Goal: Contribute content: Contribute content

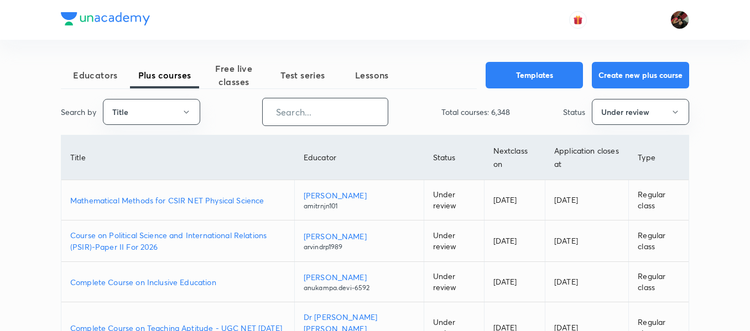
click at [289, 111] on input "text" at bounding box center [325, 112] width 125 height 28
click at [184, 118] on button "Title" at bounding box center [151, 112] width 97 height 26
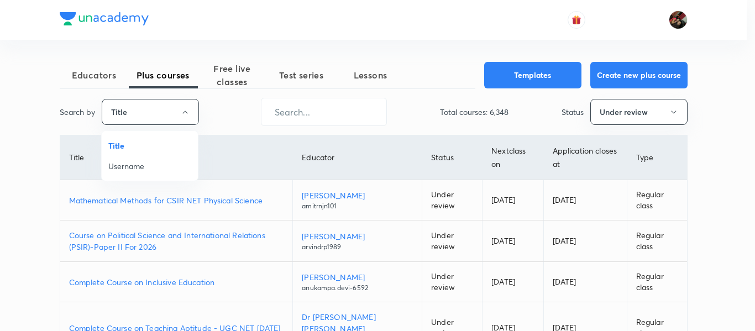
click at [161, 176] on li "Username" at bounding box center [150, 166] width 96 height 20
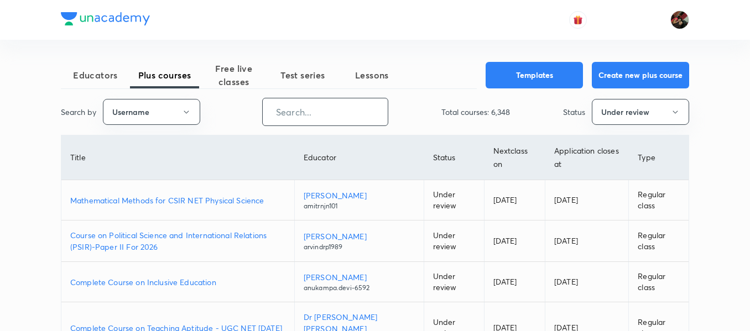
paste input "KiranT-9128"
click at [296, 103] on input "text" at bounding box center [325, 112] width 125 height 28
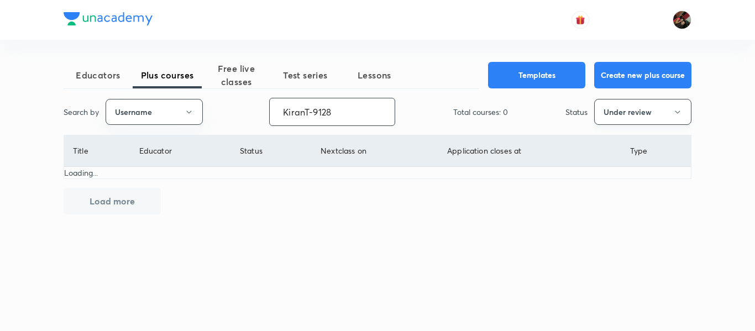
type input "KiranT-9128"
click at [639, 117] on button "Under review" at bounding box center [642, 112] width 97 height 26
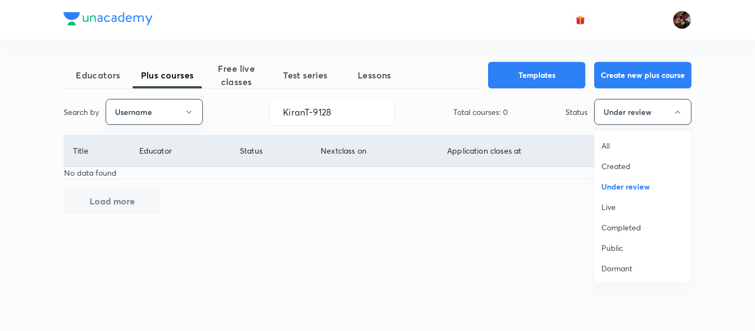
click at [624, 147] on span "All" at bounding box center [643, 146] width 83 height 12
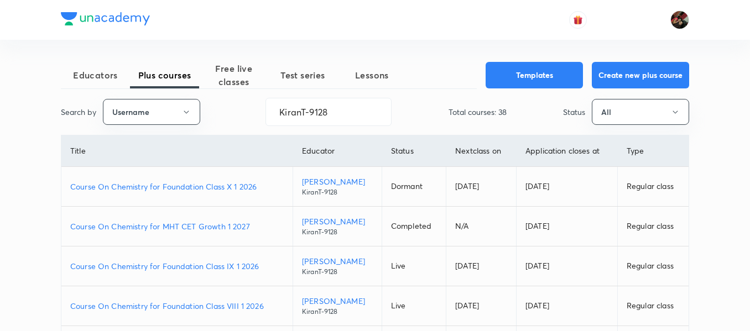
click at [207, 191] on div "Educators Plus courses Free live classes Test series Lessons Templates Create n…" at bounding box center [375, 331] width 628 height 539
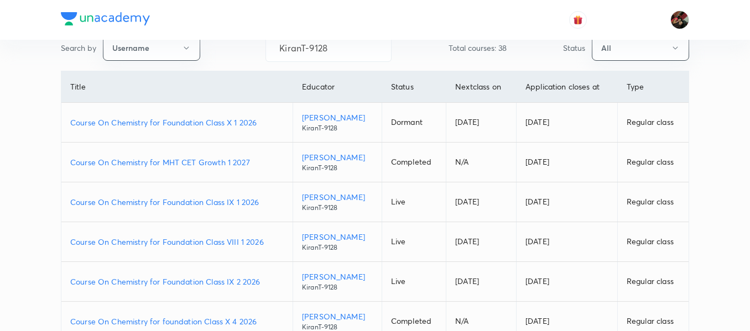
scroll to position [152, 0]
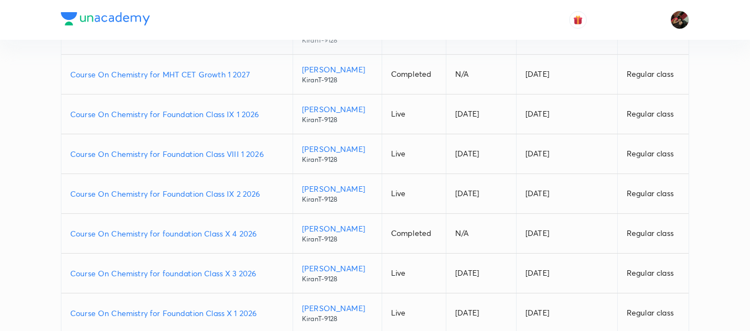
click at [175, 156] on p "Course On Chemistry for Foundation Class VIII 1 2026" at bounding box center [176, 154] width 213 height 12
click at [213, 192] on p "Course On Chemistry for Foundation Class IX 2 2026" at bounding box center [176, 194] width 213 height 12
click at [210, 273] on p "Course On Chemistry for foundation Class X 3 2026" at bounding box center [176, 274] width 213 height 12
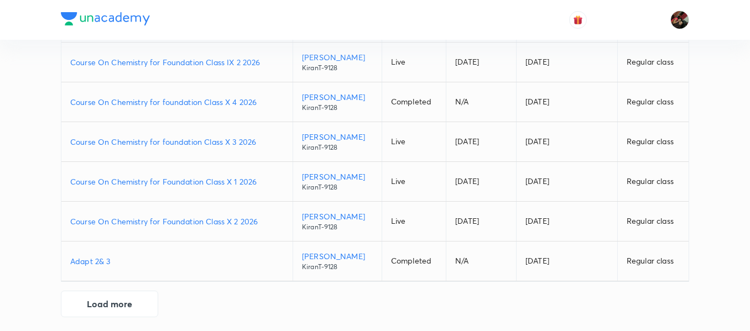
scroll to position [285, 0]
click at [115, 307] on button "Load more" at bounding box center [109, 302] width 97 height 27
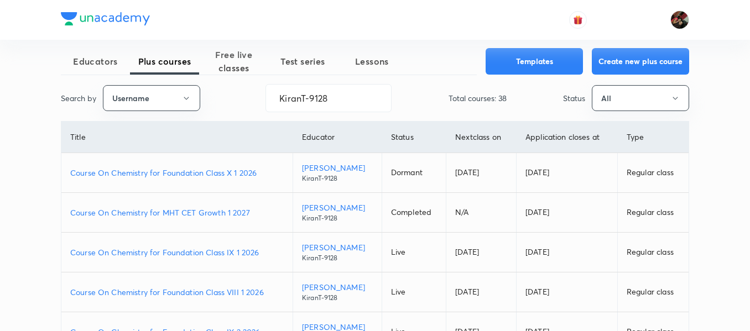
scroll to position [0, 0]
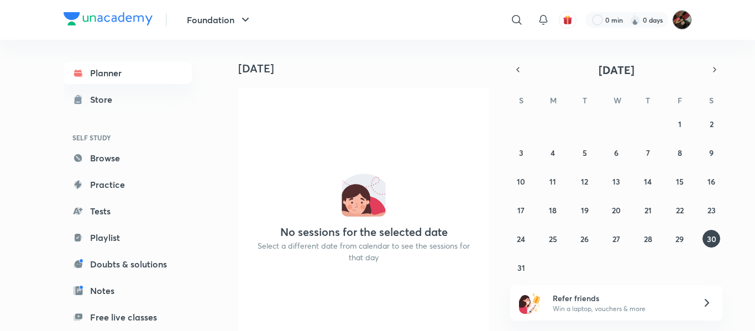
click at [678, 24] on img at bounding box center [682, 20] width 19 height 19
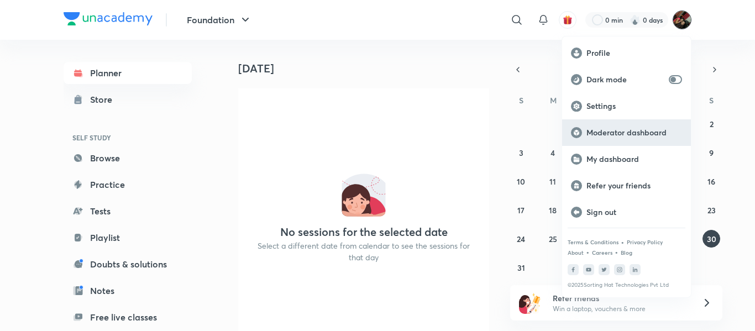
click at [605, 128] on p "Moderator dashboard" at bounding box center [635, 133] width 96 height 10
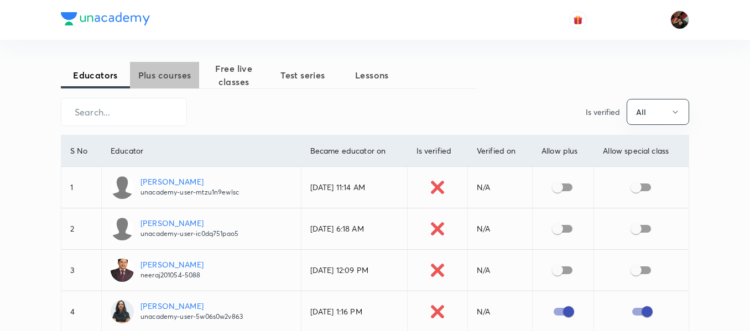
click at [180, 65] on button "Plus courses" at bounding box center [164, 75] width 69 height 27
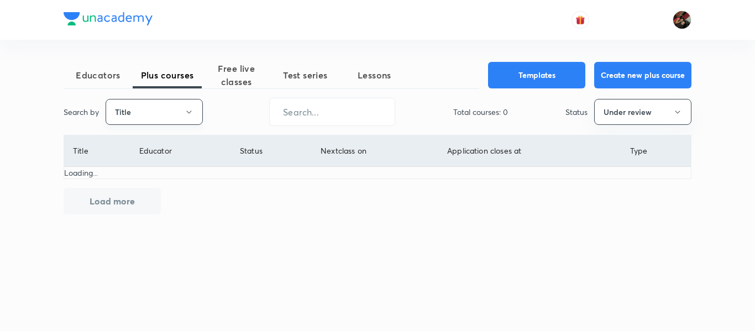
click at [193, 109] on button "Title" at bounding box center [154, 112] width 97 height 26
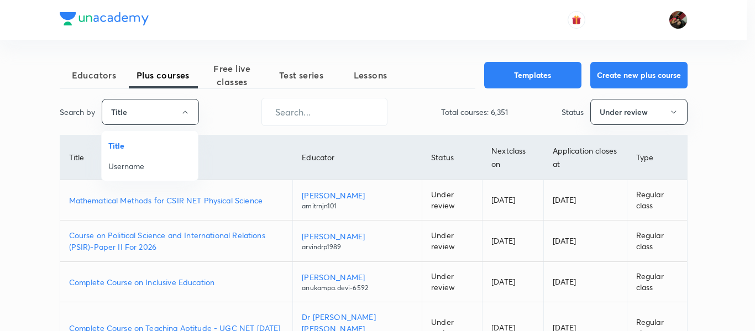
click at [169, 169] on span "Username" at bounding box center [149, 166] width 83 height 12
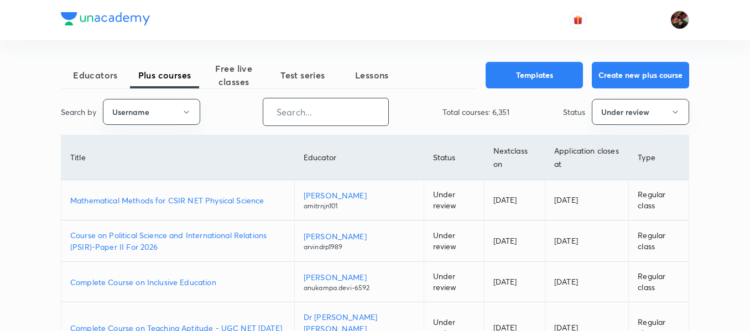
paste input "virendrasinghrathod-182"
click at [276, 112] on input "virendrasinghrathod-182" at bounding box center [325, 112] width 125 height 28
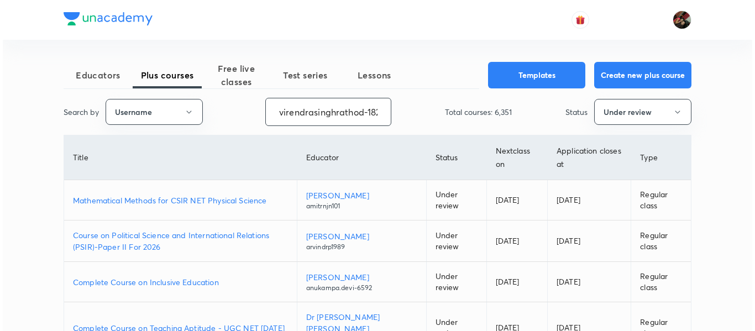
scroll to position [0, 6]
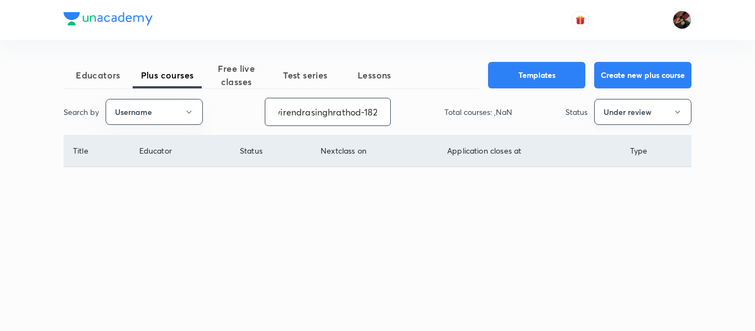
type input "virendrasinghrathod-182"
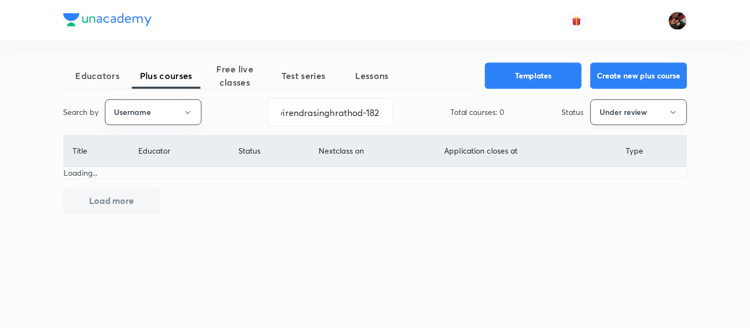
scroll to position [0, 0]
click at [635, 103] on button "Under review" at bounding box center [642, 112] width 97 height 26
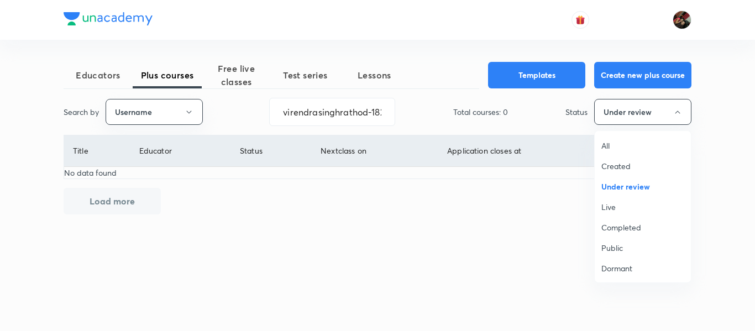
click at [609, 147] on span "All" at bounding box center [643, 146] width 83 height 12
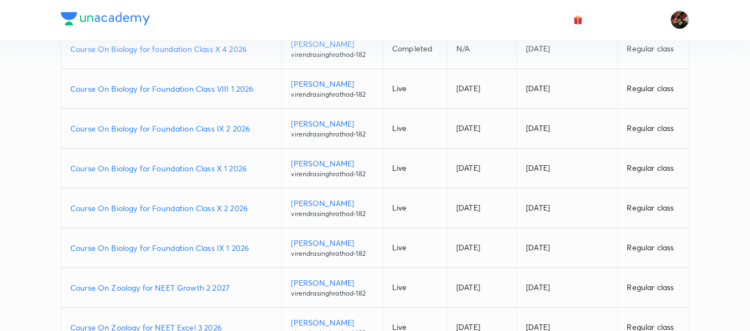
scroll to position [218, 0]
click at [192, 170] on p "Course On Biology for Foundation Class X 1 2026" at bounding box center [171, 168] width 202 height 12
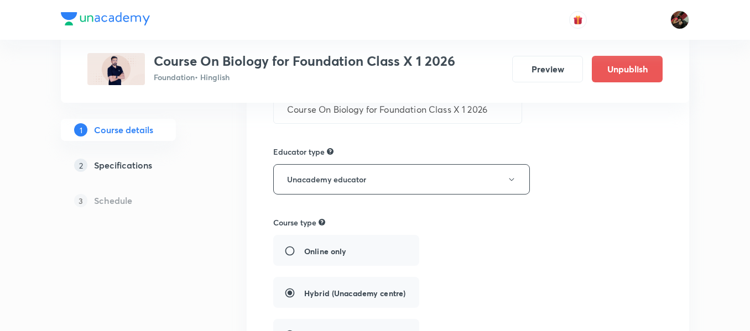
scroll to position [130, 0]
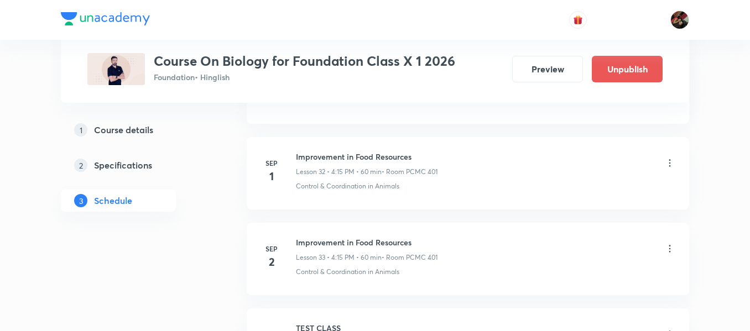
scroll to position [3308, 0]
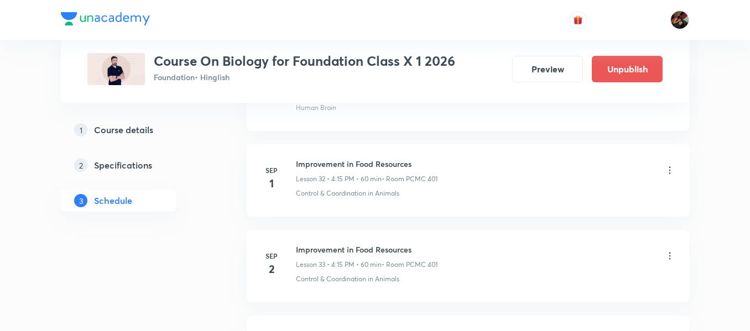
click at [667, 170] on icon at bounding box center [669, 170] width 11 height 11
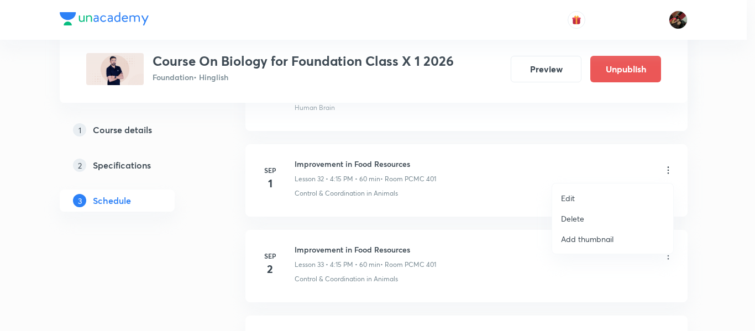
click at [578, 204] on li "Edit" at bounding box center [612, 198] width 121 height 20
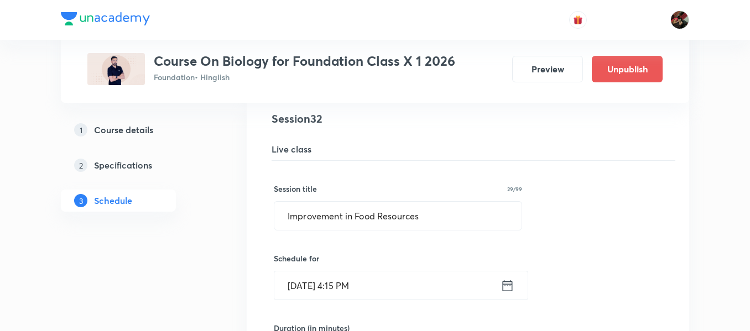
scroll to position [2786, 0]
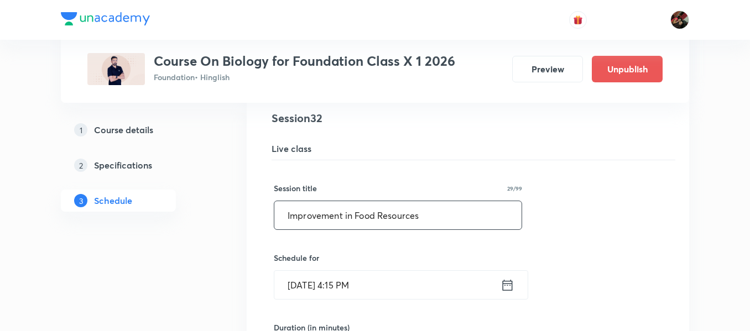
drag, startPoint x: 428, startPoint y: 212, endPoint x: 204, endPoint y: 211, distance: 223.9
paste input "How Do Organism's Reproduce"
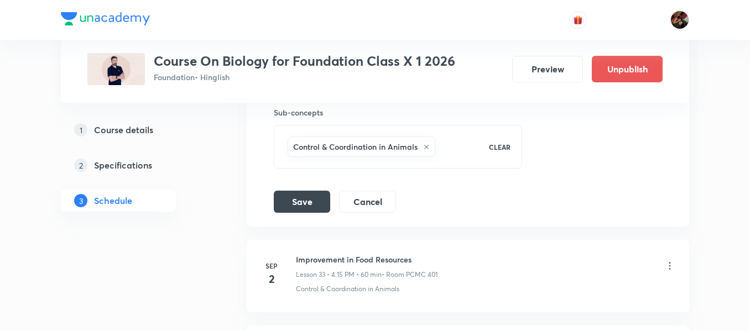
scroll to position [3217, 0]
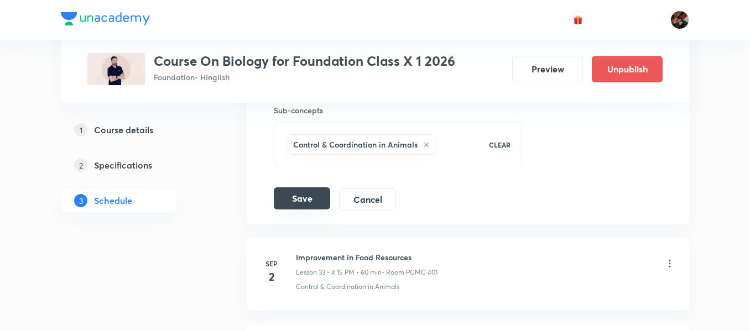
type input "How Do Organism's Reproduce ?"
click at [310, 192] on button "Save" at bounding box center [302, 198] width 56 height 22
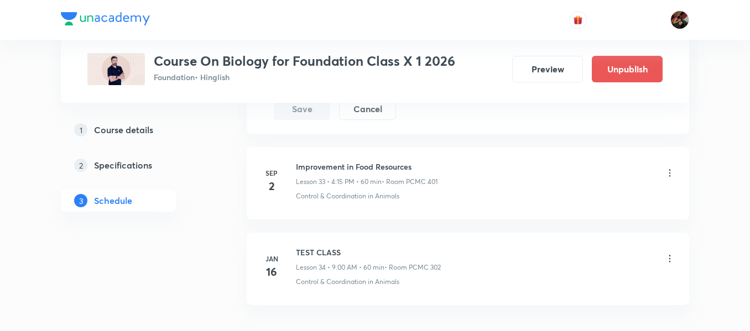
scroll to position [3309, 0]
click at [668, 175] on icon at bounding box center [669, 171] width 11 height 11
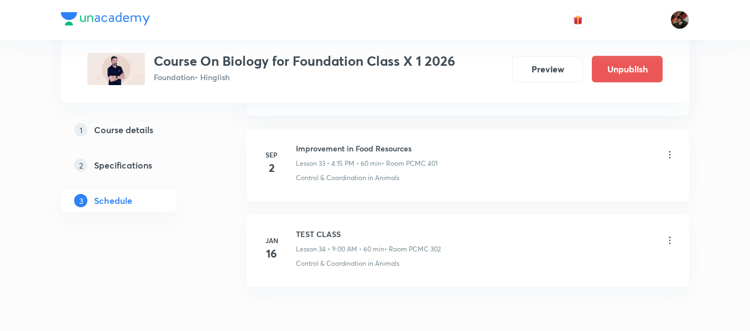
scroll to position [2900, 0]
click at [671, 154] on icon at bounding box center [669, 155] width 11 height 11
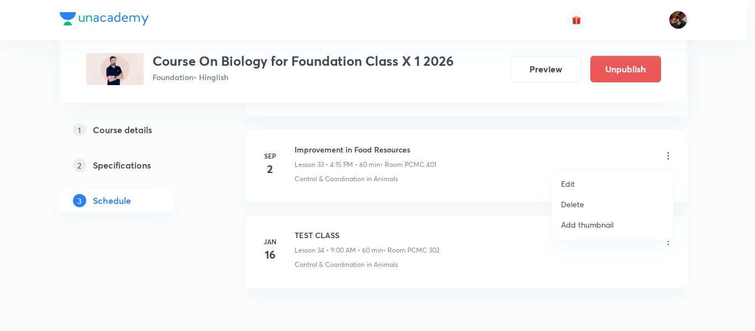
click at [578, 187] on li "Edit" at bounding box center [612, 184] width 121 height 20
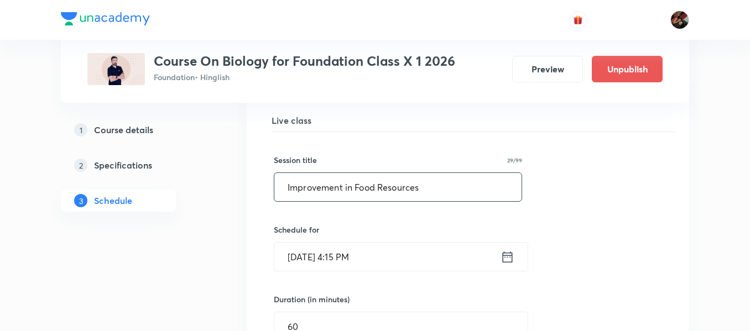
drag, startPoint x: 430, startPoint y: 189, endPoint x: 205, endPoint y: 186, distance: 224.5
paste input "How Do Organism's Reproduce"
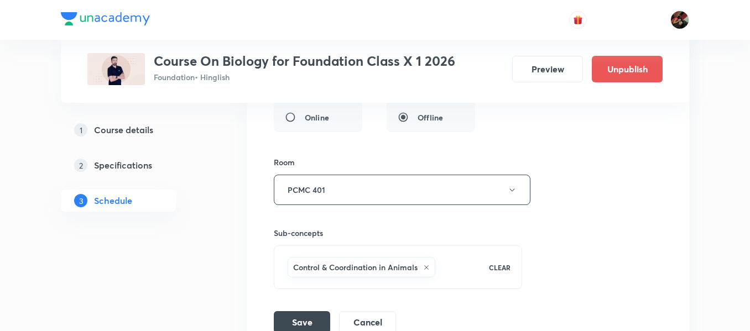
scroll to position [3181, 0]
type input "How Do Organism's Reproduce ?"
click at [293, 318] on button "Save" at bounding box center [302, 321] width 56 height 22
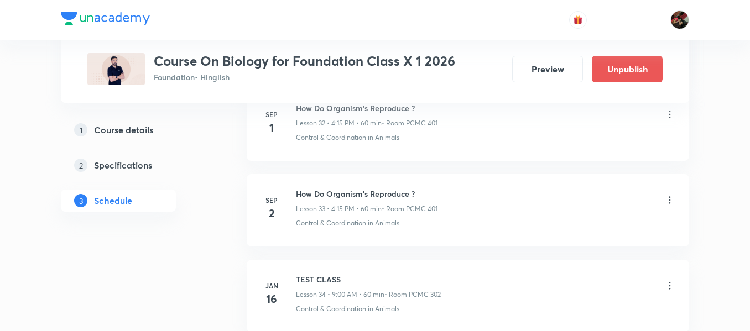
scroll to position [2904, 0]
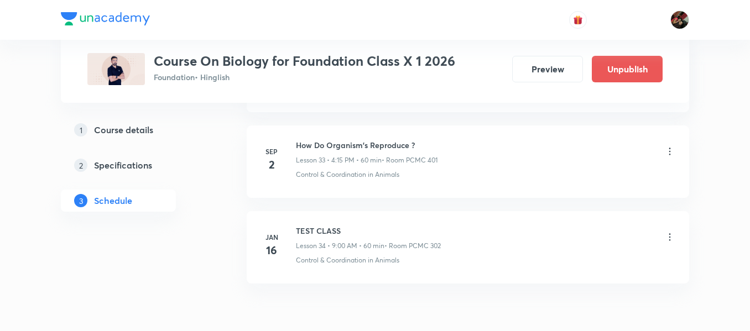
click at [671, 156] on icon at bounding box center [669, 151] width 11 height 11
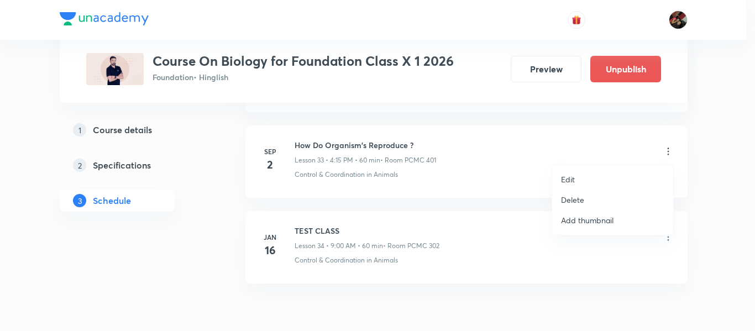
click at [562, 180] on p "Edit" at bounding box center [568, 180] width 14 height 12
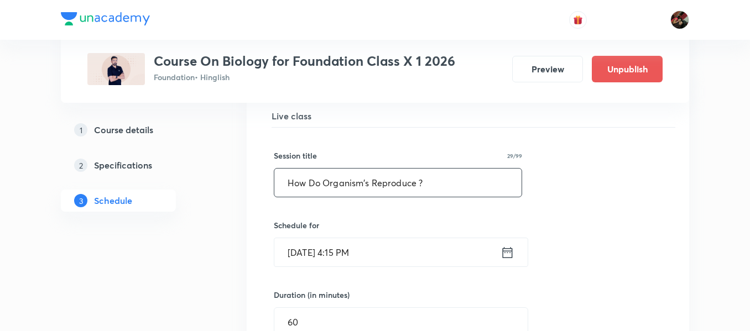
click at [363, 186] on input "How Do Organism's Reproduce ?" at bounding box center [397, 183] width 247 height 28
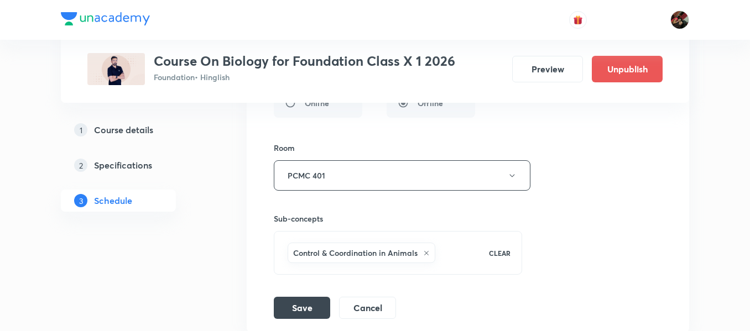
scroll to position [3197, 0]
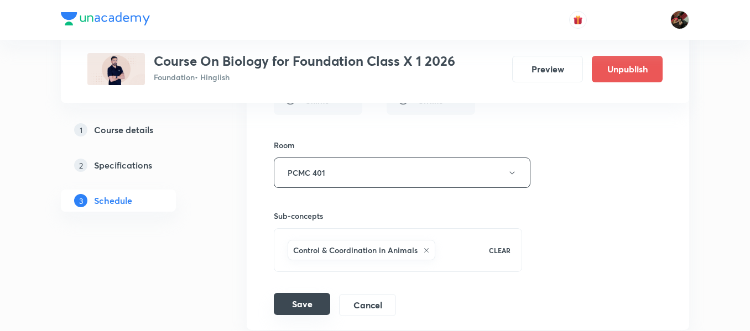
type input "How Do Organisms Reproduce ?"
click at [306, 312] on button "Save" at bounding box center [302, 304] width 56 height 22
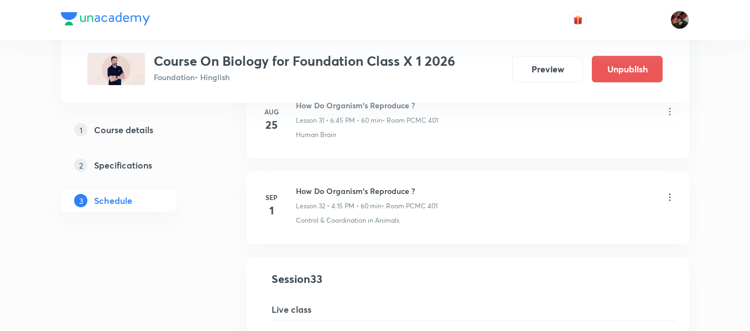
scroll to position [2710, 0]
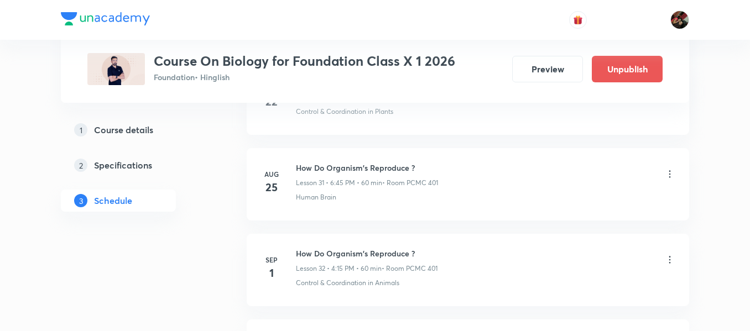
click at [670, 178] on icon at bounding box center [669, 174] width 11 height 11
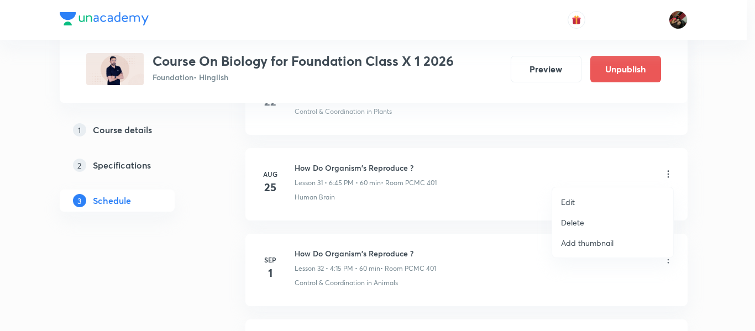
click at [559, 202] on li "Edit" at bounding box center [612, 202] width 121 height 20
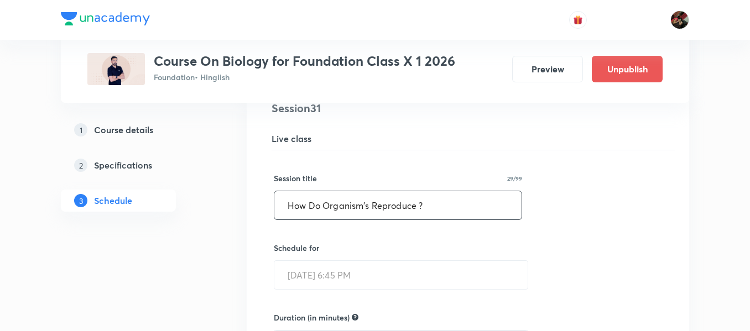
click at [366, 206] on input "How Do Organism's Reproduce ?" at bounding box center [397, 205] width 247 height 28
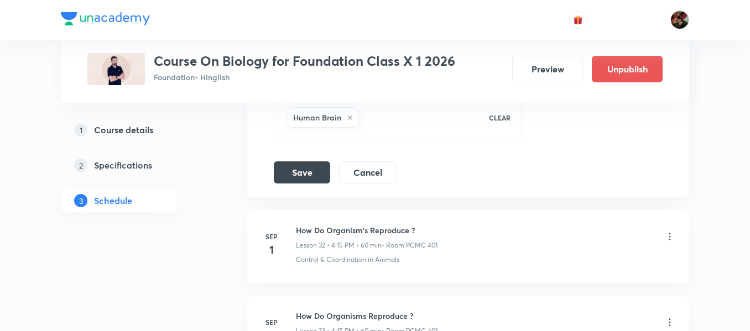
scroll to position [3156, 0]
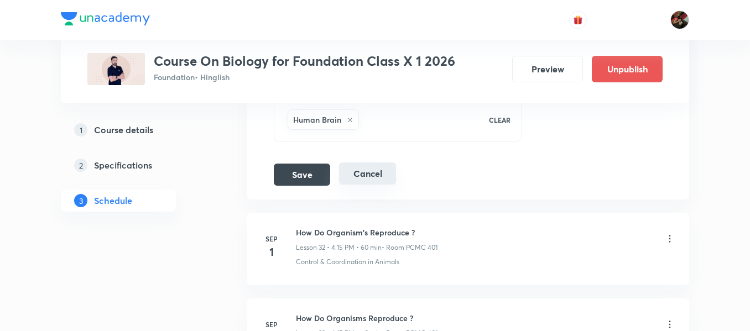
type input "How Do Organisms Reproduce ?"
click at [379, 174] on button "Cancel" at bounding box center [367, 174] width 57 height 22
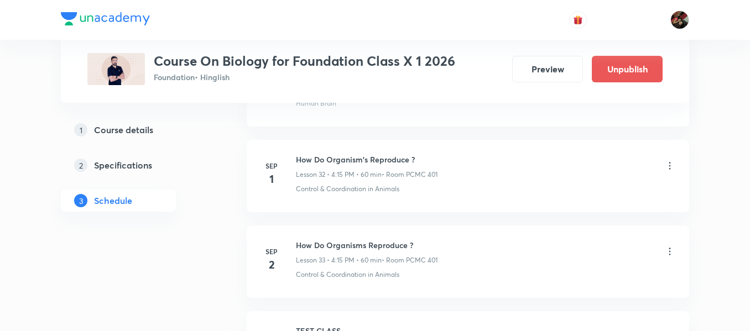
scroll to position [2805, 0]
click at [671, 168] on icon at bounding box center [669, 164] width 11 height 11
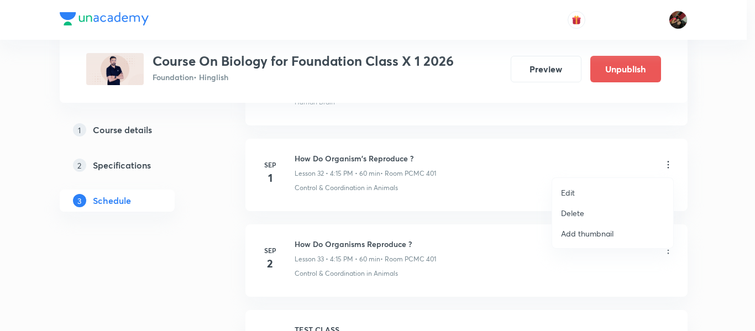
click at [567, 193] on p "Edit" at bounding box center [568, 193] width 14 height 12
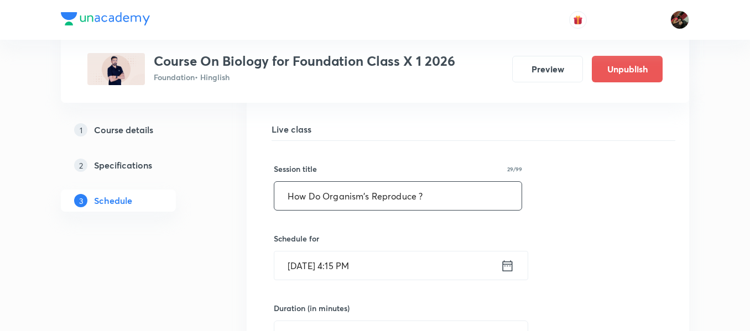
click at [368, 196] on input "How Do Organism's Reproduce ?" at bounding box center [397, 196] width 247 height 28
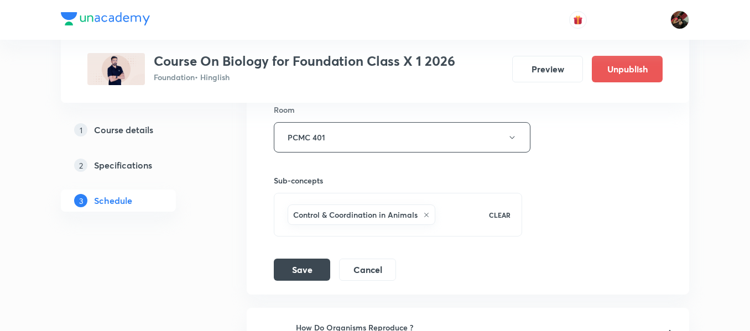
scroll to position [3150, 0]
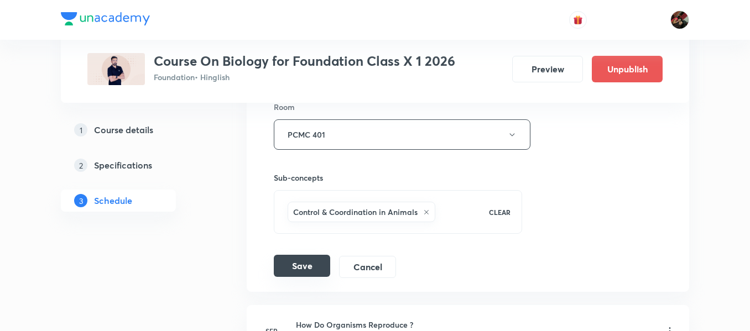
type input "How Do Organisms Reproduce ?"
click at [289, 261] on button "Save" at bounding box center [302, 266] width 56 height 22
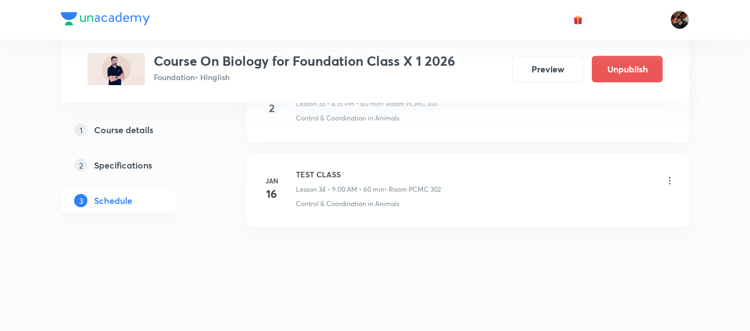
scroll to position [2961, 0]
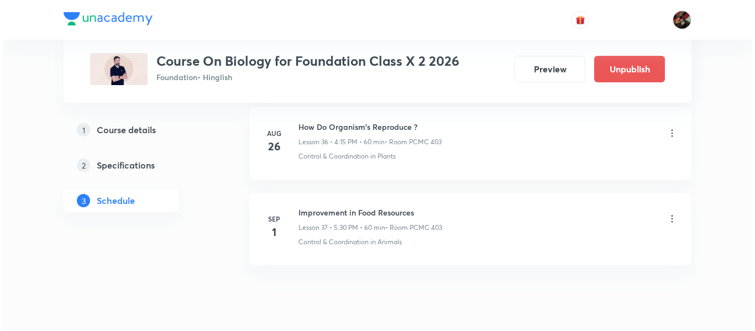
scroll to position [3687, 0]
click at [673, 221] on icon at bounding box center [669, 219] width 11 height 11
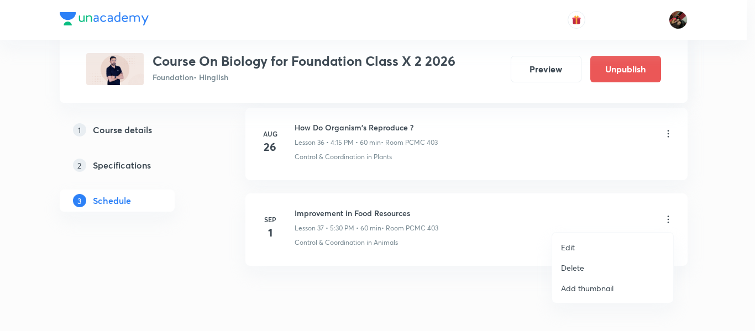
click at [579, 250] on li "Edit" at bounding box center [612, 247] width 121 height 20
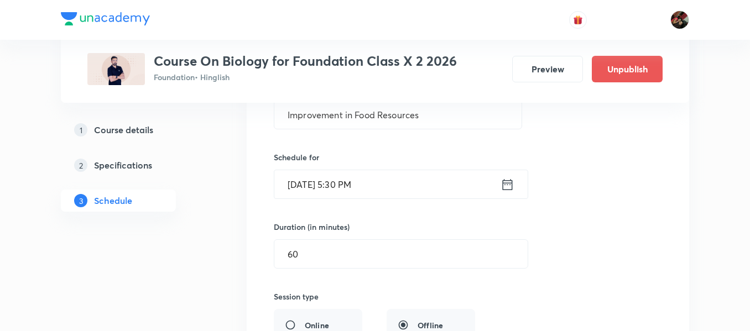
scroll to position [3217, 0]
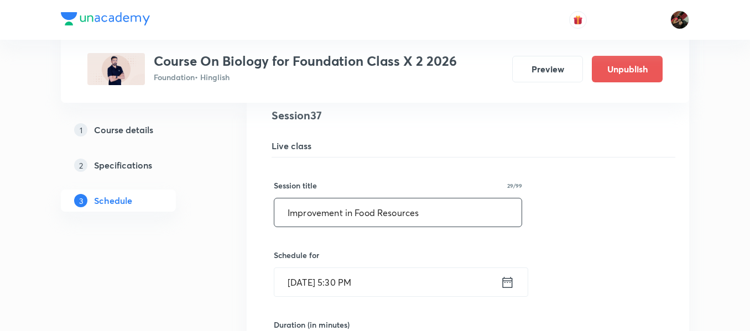
click at [436, 213] on input "Improvement in Food Resources" at bounding box center [397, 212] width 247 height 28
drag, startPoint x: 257, startPoint y: 217, endPoint x: 248, endPoint y: 217, distance: 8.8
click at [430, 221] on input "Improvement in Food Resources" at bounding box center [397, 212] width 247 height 28
drag, startPoint x: 430, startPoint y: 221, endPoint x: 243, endPoint y: 228, distance: 187.6
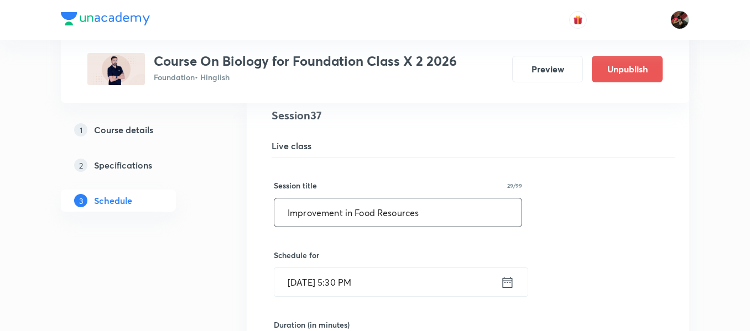
paste input "How Do Organism's Reproduce"
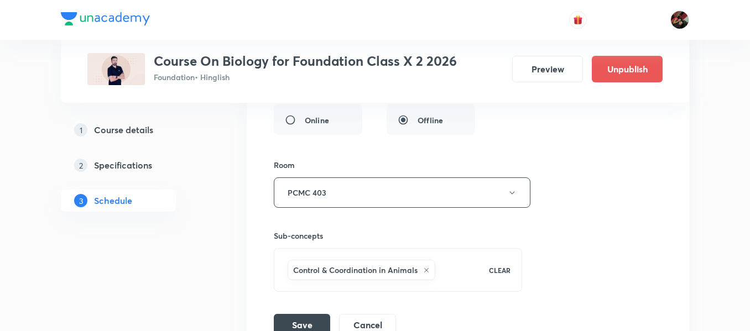
scroll to position [3643, 0]
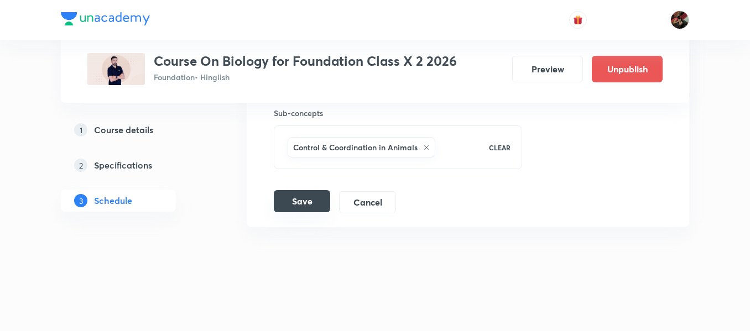
type input "How Do Organism's Reproduce ?"
click at [288, 206] on button "Save" at bounding box center [302, 201] width 56 height 22
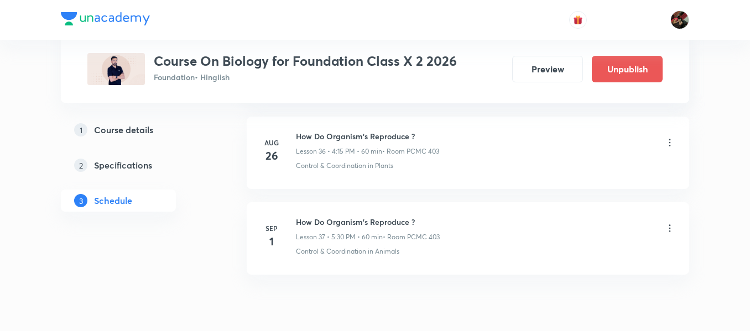
scroll to position [3218, 0]
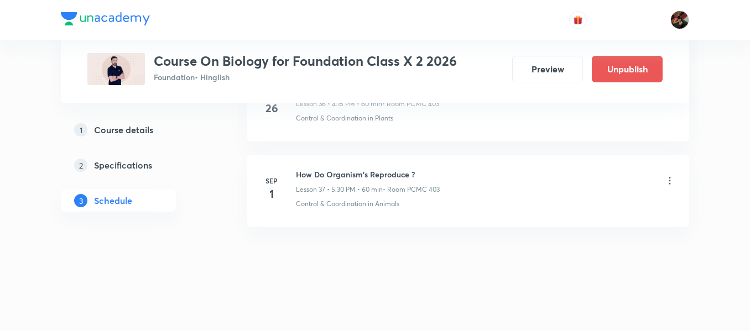
click at [670, 175] on icon at bounding box center [669, 180] width 11 height 11
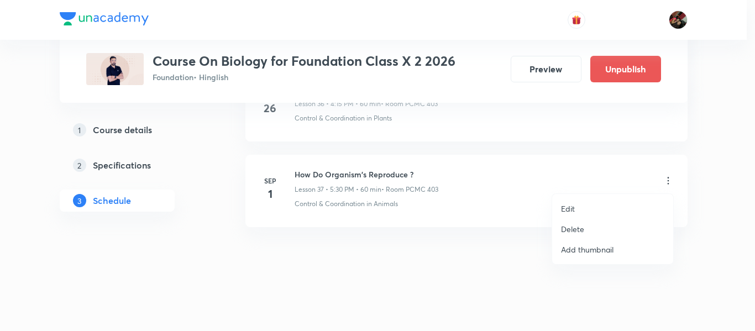
click at [572, 208] on p "Edit" at bounding box center [568, 209] width 14 height 12
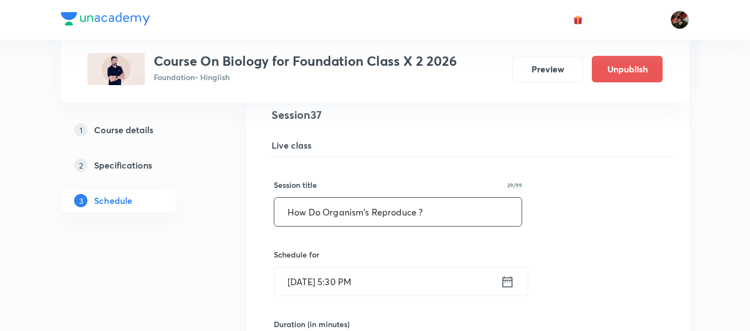
click at [364, 210] on input "How Do Organism's Reproduce ?" at bounding box center [397, 212] width 247 height 28
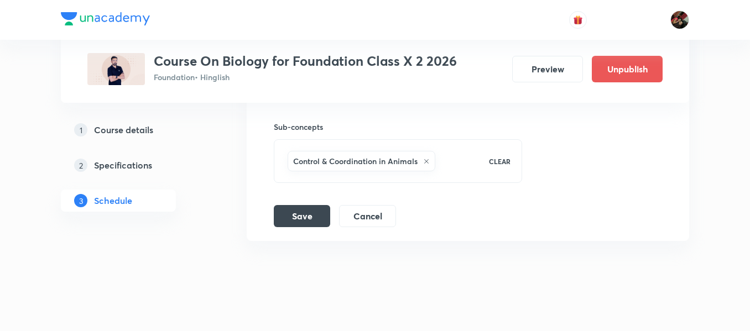
scroll to position [3643, 0]
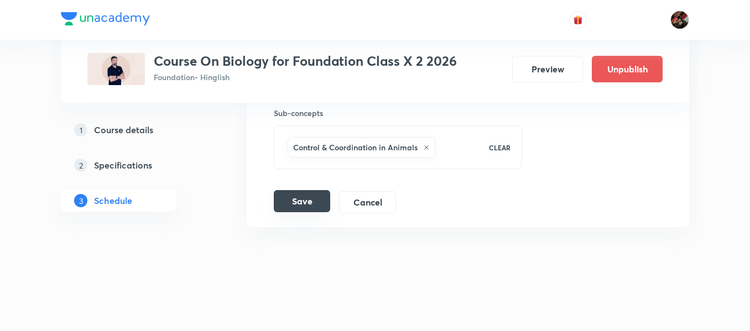
type input "How Do Organisms Reproduce ?"
click at [291, 208] on button "Save" at bounding box center [302, 201] width 56 height 22
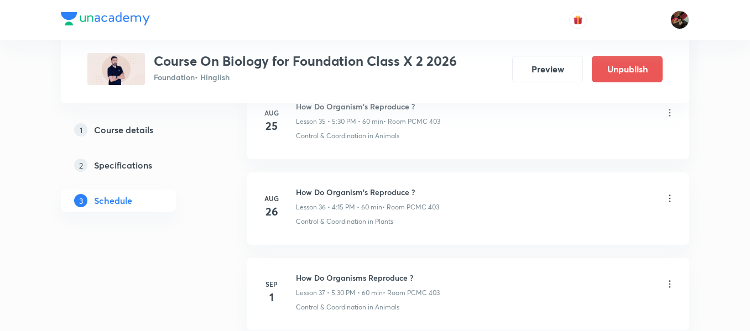
scroll to position [3114, 0]
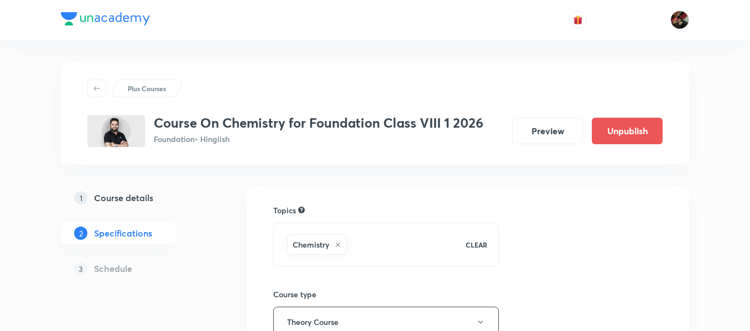
click at [146, 192] on h5 "Course details" at bounding box center [123, 197] width 59 height 13
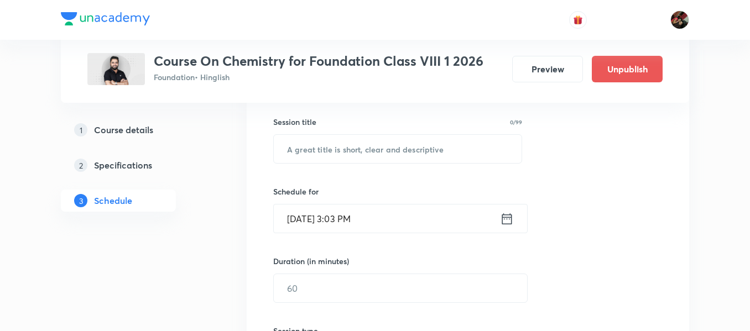
scroll to position [197, 0]
paste input "Coal and petroleum"
click at [325, 148] on input "Coal and petroleum" at bounding box center [398, 149] width 248 height 28
type input "Coal and petroleum"
click at [316, 227] on input "Aug 30, 2025, 3:03 PM" at bounding box center [387, 219] width 226 height 28
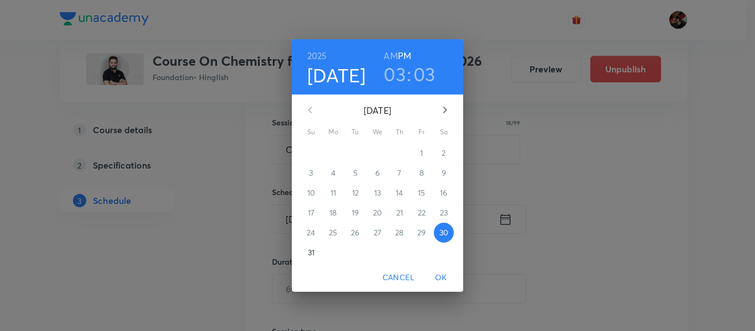
click at [443, 107] on icon "button" at bounding box center [444, 109] width 13 height 13
click at [443, 156] on p "6" at bounding box center [444, 153] width 4 height 11
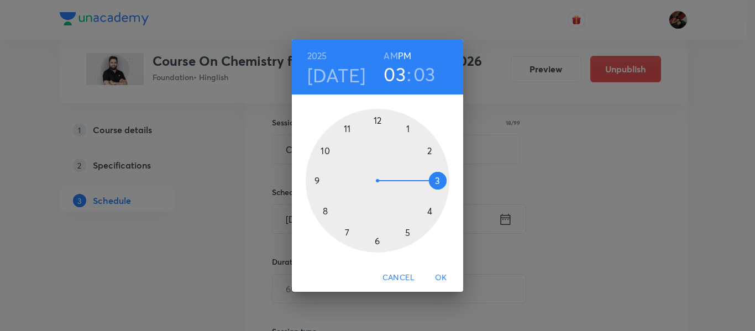
click at [377, 241] on div at bounding box center [378, 181] width 144 height 144
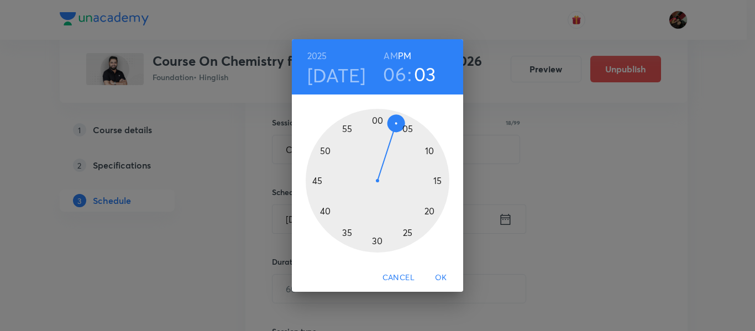
click at [318, 180] on div at bounding box center [378, 181] width 144 height 144
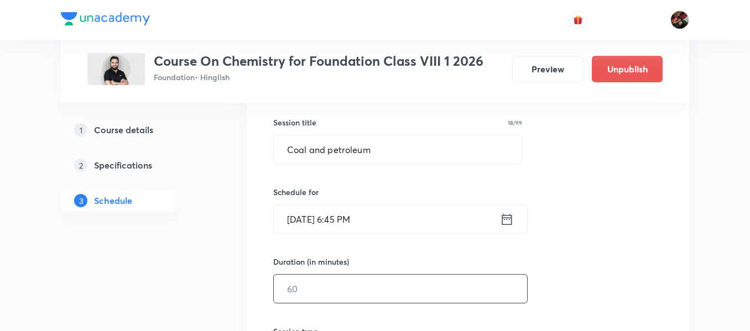
click at [289, 279] on input "text" at bounding box center [400, 289] width 253 height 28
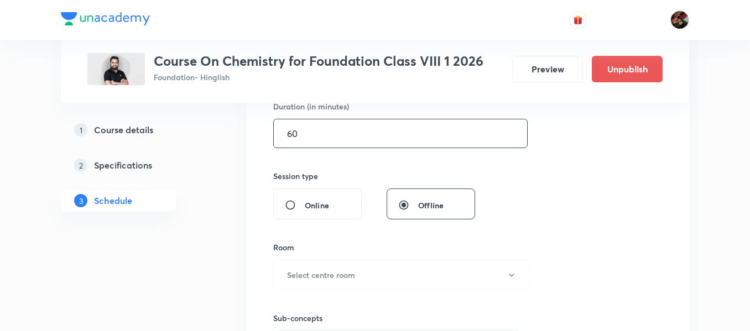
scroll to position [353, 0]
type input "60"
click at [322, 270] on h6 "Select centre room" at bounding box center [321, 275] width 68 height 12
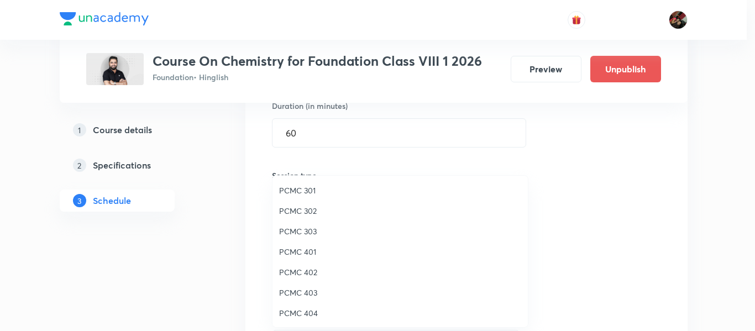
click at [307, 236] on span "PCMC 303" at bounding box center [400, 232] width 242 height 12
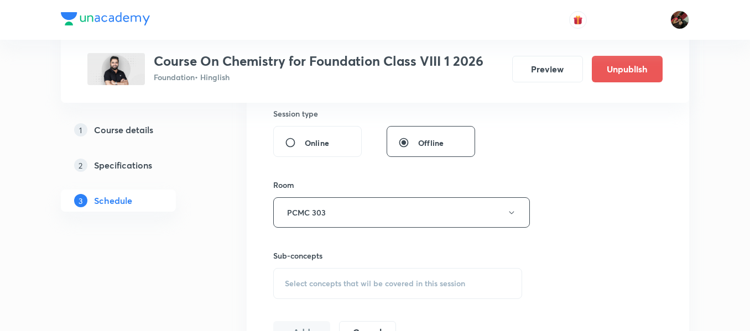
scroll to position [416, 0]
click at [342, 274] on div "Select concepts that wil be covered in this session" at bounding box center [397, 281] width 249 height 31
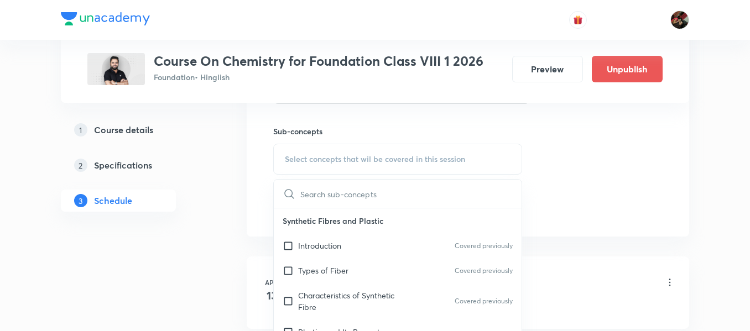
scroll to position [551, 0]
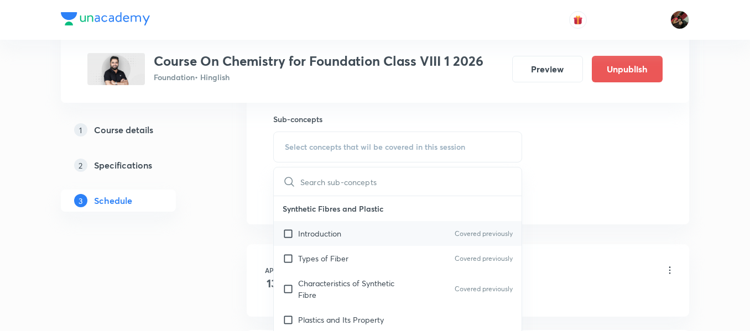
click at [322, 244] on div "Introduction Covered previously" at bounding box center [398, 233] width 248 height 25
checkbox input "true"
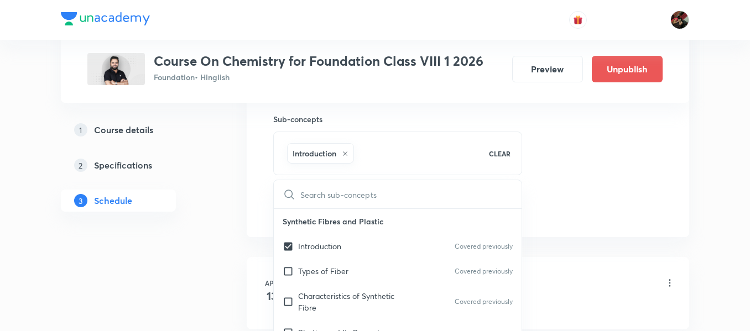
click at [276, 215] on p "Synthetic Fibres and Plastic" at bounding box center [398, 221] width 248 height 25
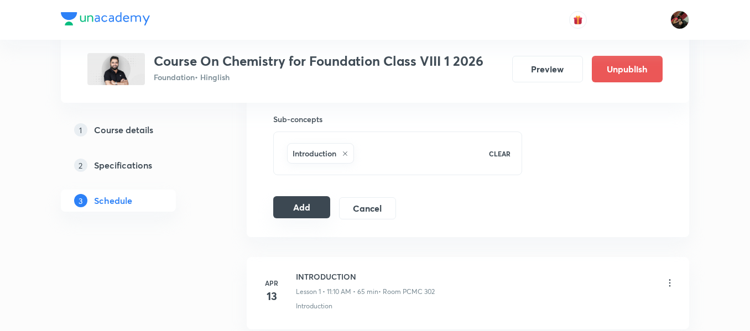
click at [306, 205] on button "Add" at bounding box center [301, 207] width 57 height 22
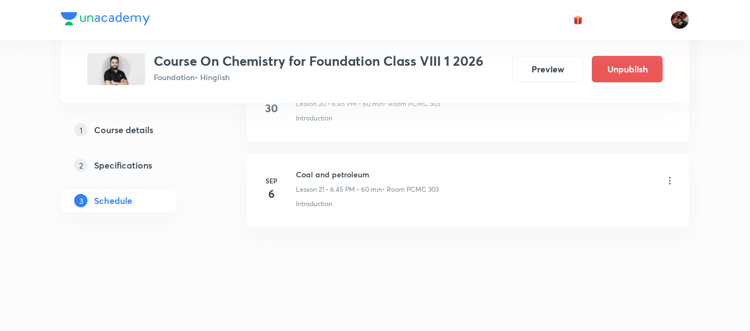
scroll to position [1835, 0]
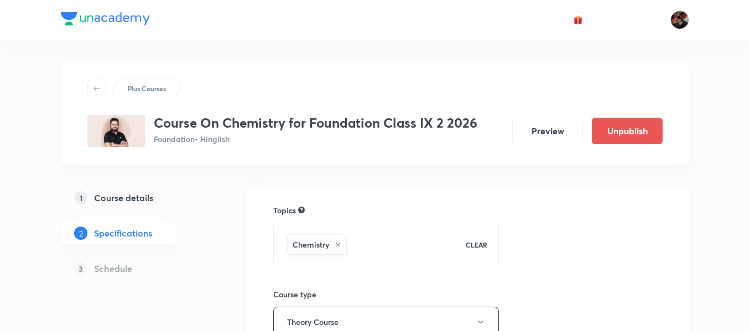
drag, startPoint x: 0, startPoint y: 0, endPoint x: 138, endPoint y: 195, distance: 238.4
click at [138, 195] on h5 "Course details" at bounding box center [123, 197] width 59 height 13
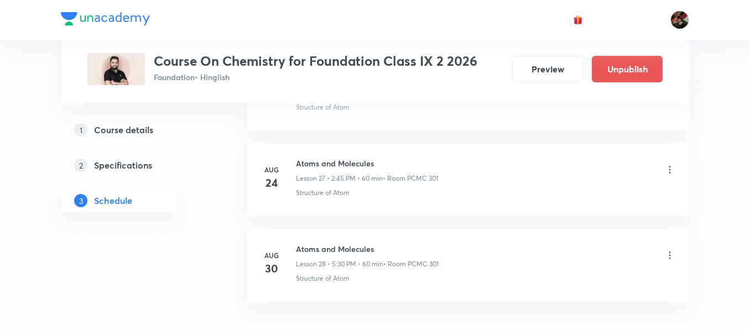
scroll to position [2879, 0]
click at [540, 269] on div "Atoms and Molecules Lesson 28 • 5:30 PM • 60 min • Room PCMC 301" at bounding box center [485, 257] width 379 height 26
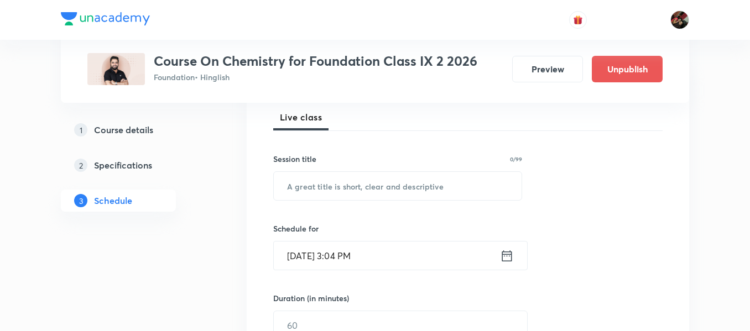
scroll to position [160, 0]
paste input "Atoms and Molecules"
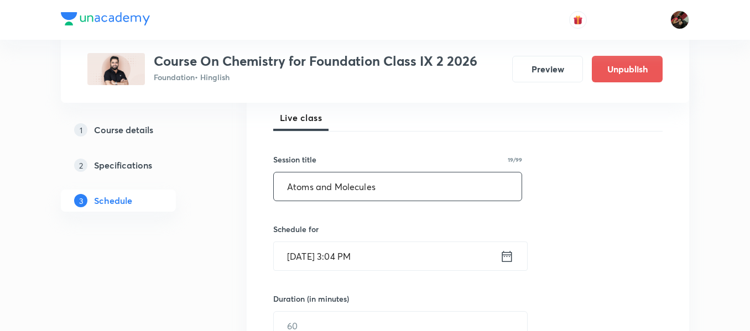
type input "Atoms and Molecules"
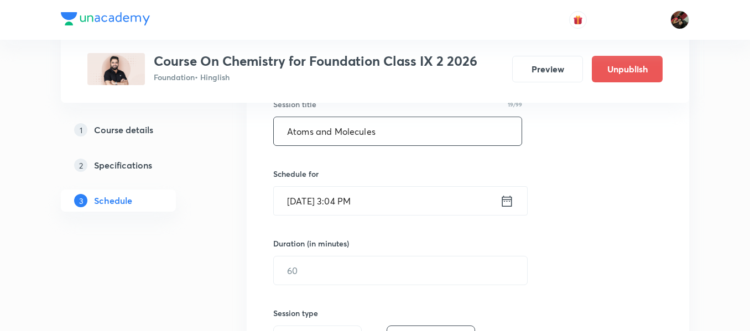
scroll to position [216, 0]
click at [329, 205] on input "Aug 30, 2025, 3:04 PM" at bounding box center [387, 200] width 226 height 28
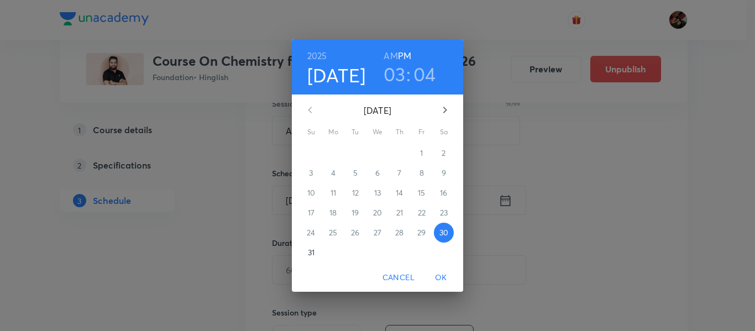
click at [448, 107] on icon "button" at bounding box center [444, 109] width 13 height 13
click at [442, 156] on p "6" at bounding box center [444, 153] width 4 height 11
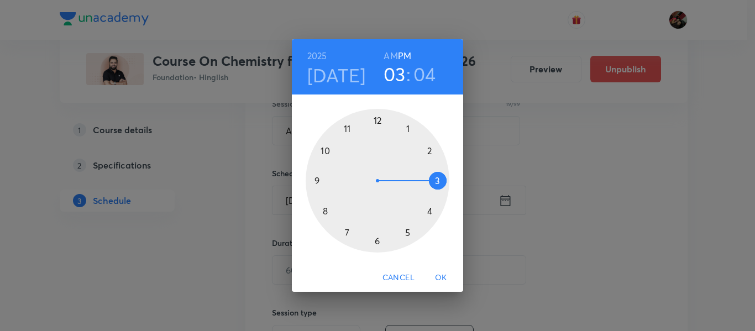
click at [410, 234] on div at bounding box center [378, 181] width 144 height 144
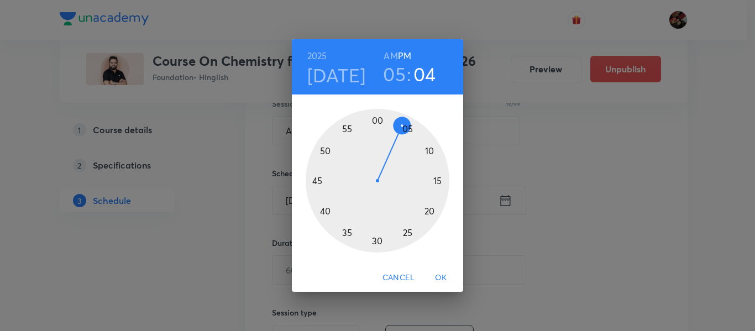
click at [375, 245] on div at bounding box center [378, 181] width 144 height 144
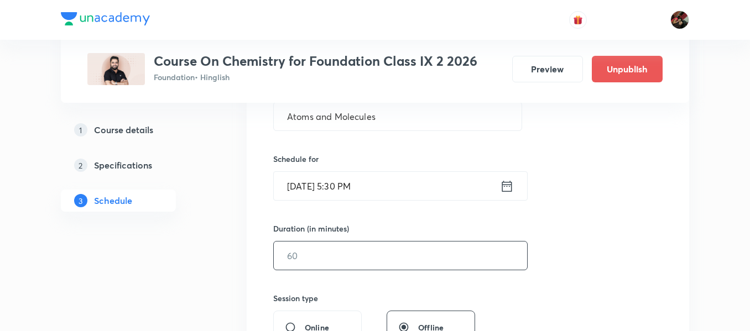
scroll to position [231, 0]
click at [351, 260] on input "text" at bounding box center [400, 255] width 253 height 28
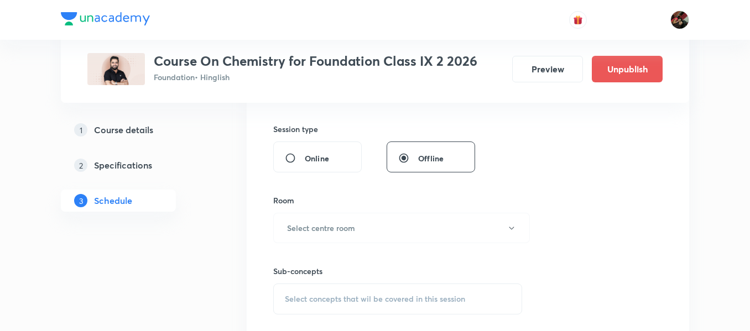
scroll to position [401, 0]
type input "60"
click at [311, 228] on h6 "Select centre room" at bounding box center [321, 226] width 68 height 12
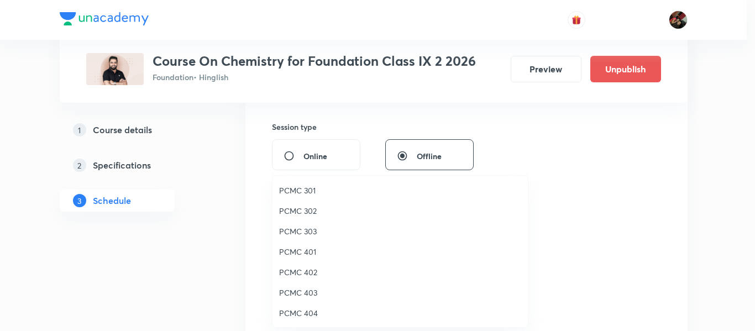
click at [283, 183] on li "PCMC 301" at bounding box center [400, 190] width 255 height 20
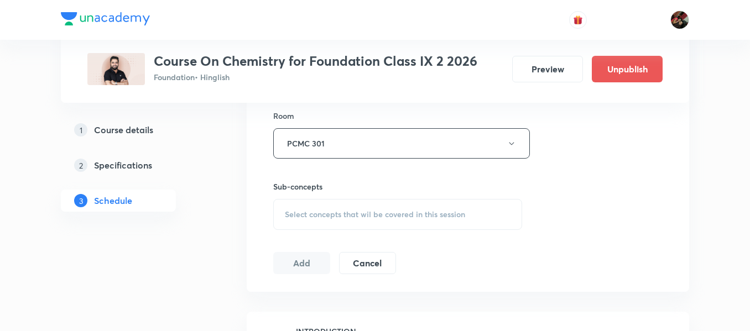
scroll to position [484, 0]
click at [305, 212] on span "Select concepts that wil be covered in this session" at bounding box center [375, 214] width 180 height 9
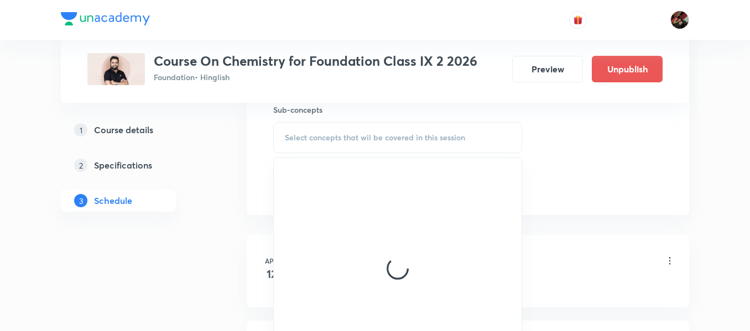
scroll to position [561, 0]
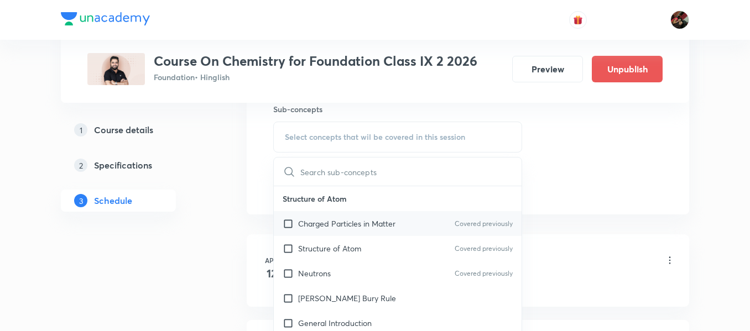
click at [329, 216] on div "Charged Particles in Matter Covered previously" at bounding box center [398, 223] width 248 height 25
checkbox input "true"
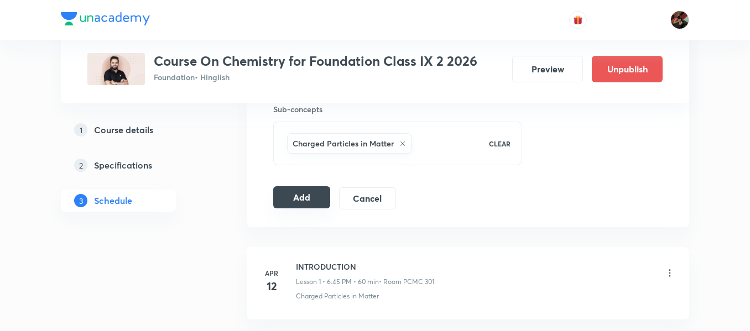
click at [311, 202] on button "Add" at bounding box center [301, 197] width 57 height 22
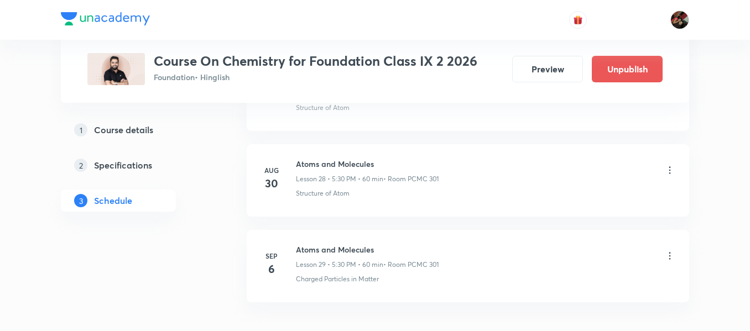
scroll to position [2457, 0]
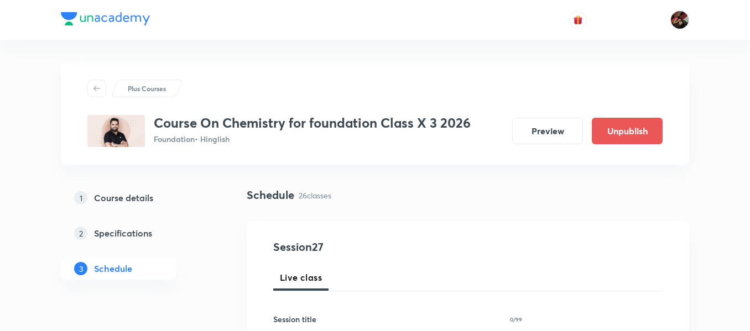
scroll to position [141, 0]
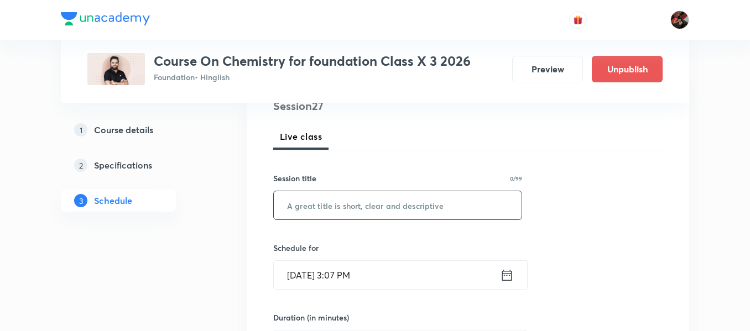
paste input "Carbon and its Compounds"
click at [384, 201] on input "Carbon and its Compounds" at bounding box center [398, 205] width 248 height 28
type input "Carbon and its Compounds"
